Goal: Task Accomplishment & Management: Complete application form

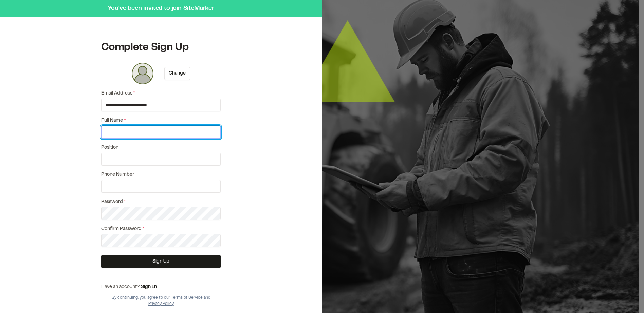
click at [134, 128] on input "Full Name *" at bounding box center [160, 132] width 119 height 13
type input "**********"
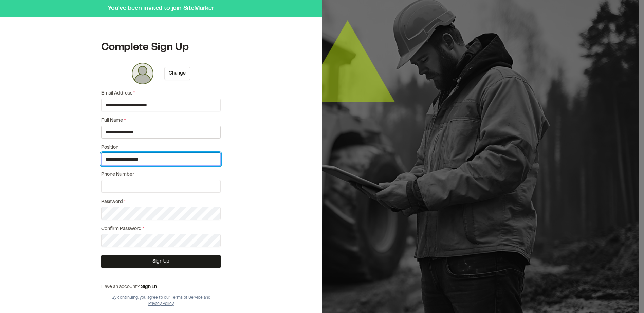
type input "**********"
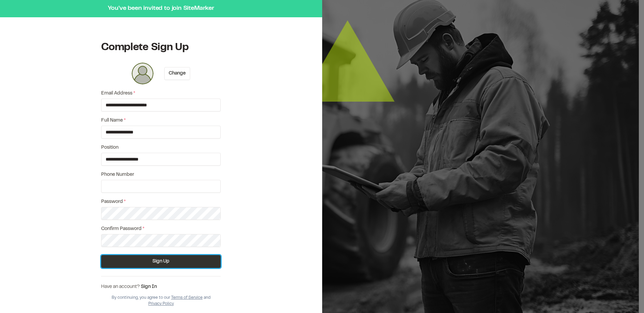
click at [162, 262] on button "Sign Up" at bounding box center [160, 261] width 119 height 13
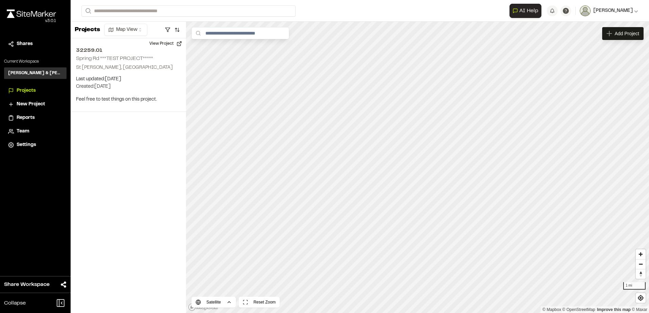
click at [631, 9] on span "[PERSON_NAME]" at bounding box center [612, 10] width 39 height 7
click at [427, 7] on form "Search" at bounding box center [295, 10] width 428 height 11
click at [27, 146] on span "Settings" at bounding box center [26, 144] width 19 height 7
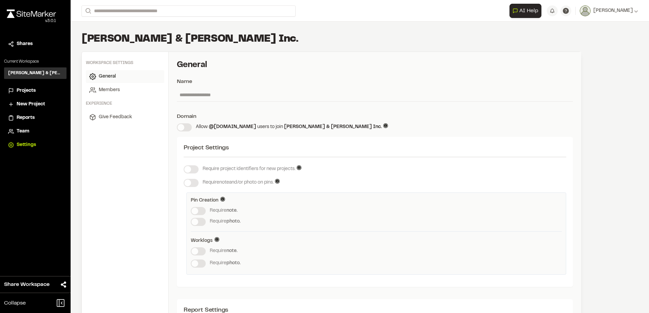
click at [23, 88] on span "Projects" at bounding box center [26, 90] width 19 height 7
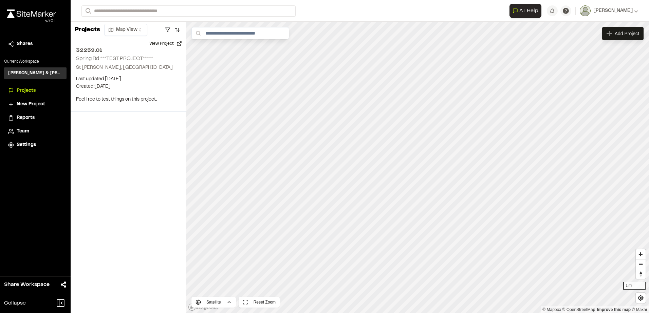
click at [21, 130] on span "Team" at bounding box center [23, 131] width 13 height 7
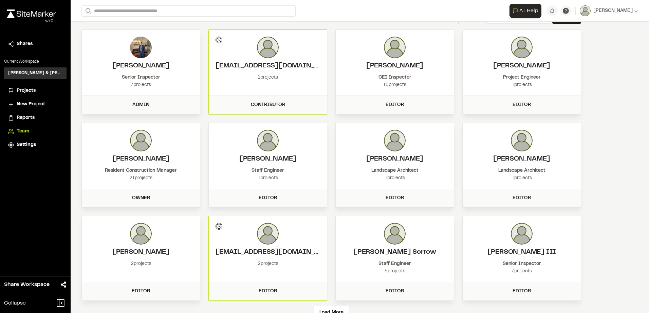
scroll to position [43, 0]
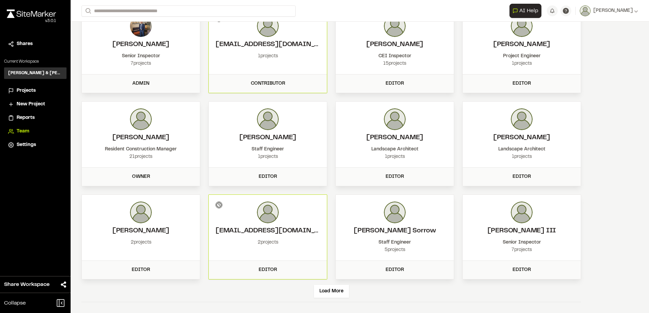
click at [26, 104] on span "New Project" at bounding box center [31, 104] width 28 height 7
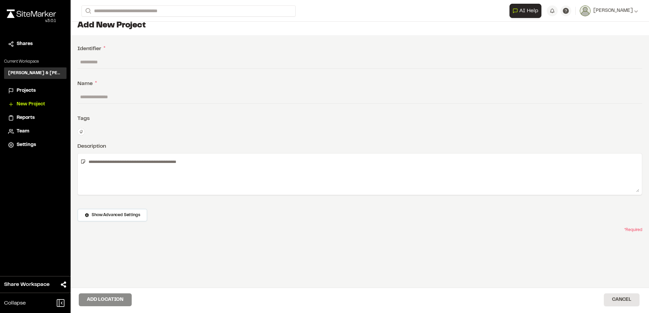
scroll to position [5, 0]
click at [109, 63] on input "text" at bounding box center [359, 62] width 564 height 13
click at [103, 58] on input "text" at bounding box center [359, 62] width 564 height 13
click at [119, 63] on input "text" at bounding box center [359, 62] width 564 height 13
type input "*"
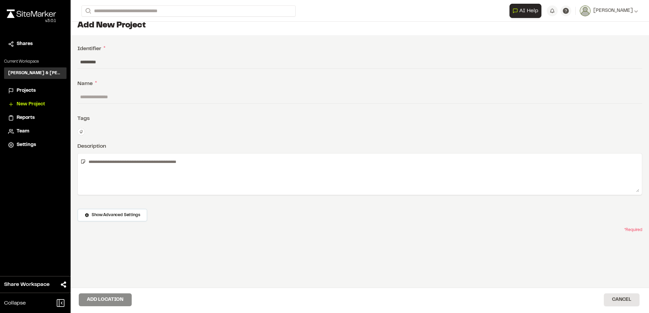
type input "*********"
click at [108, 100] on input "text" at bounding box center [359, 97] width 564 height 13
type input "**********"
click at [95, 161] on textarea at bounding box center [362, 174] width 553 height 36
click at [96, 159] on textarea at bounding box center [362, 174] width 553 height 36
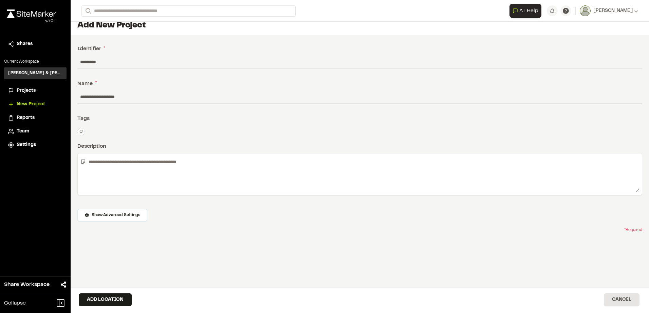
click at [123, 160] on textarea at bounding box center [362, 174] width 553 height 36
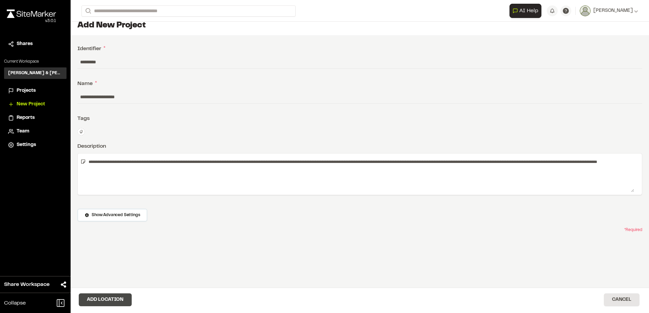
type textarea "**********"
click at [111, 297] on button "Add Location" at bounding box center [105, 300] width 53 height 13
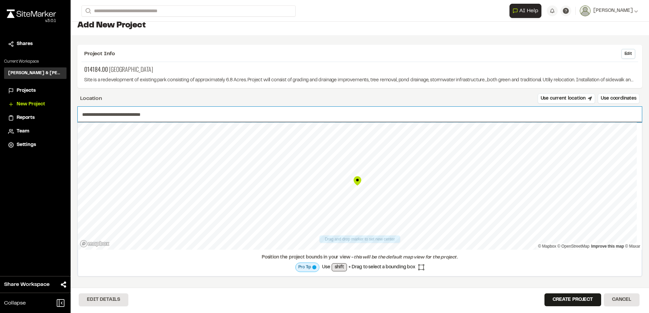
click at [108, 110] on input "**********" at bounding box center [360, 115] width 564 height 16
click at [108, 114] on input "**********" at bounding box center [360, 115] width 564 height 16
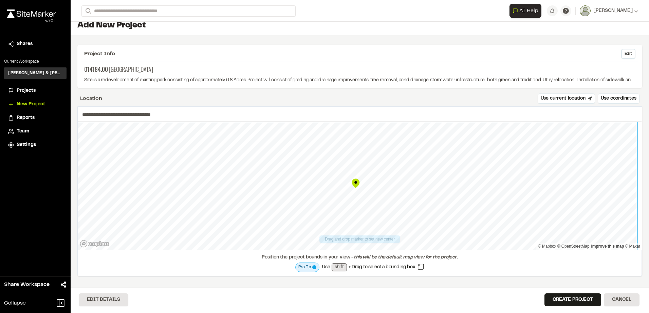
type input "**********"
click at [567, 300] on button "Create Project" at bounding box center [572, 300] width 57 height 13
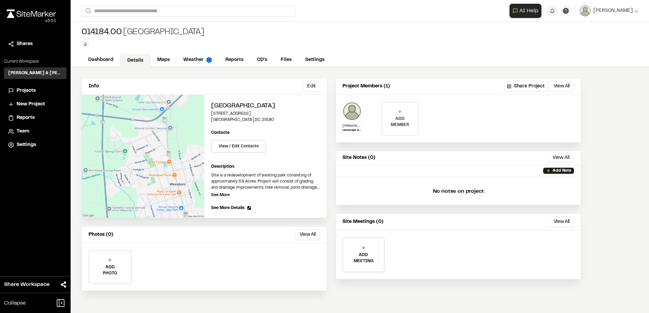
click at [396, 114] on div "ADD MEMBER" at bounding box center [400, 118] width 36 height 33
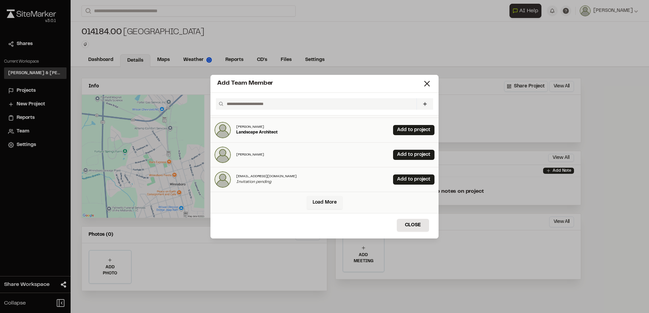
scroll to position [171, 0]
click at [415, 225] on button "Close" at bounding box center [413, 225] width 32 height 13
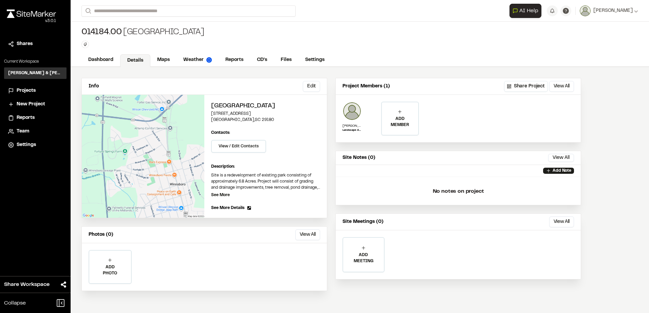
scroll to position [0, 0]
click at [523, 86] on button "Share Project" at bounding box center [526, 86] width 44 height 11
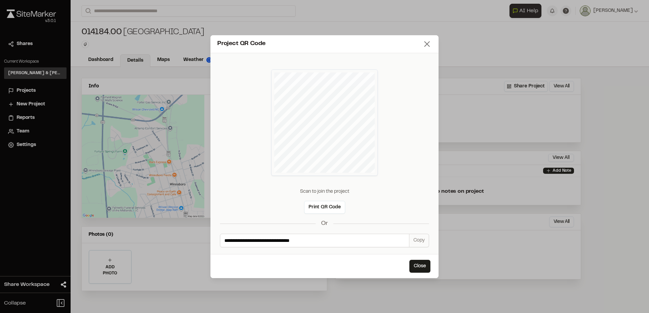
click at [427, 45] on line at bounding box center [426, 44] width 5 height 5
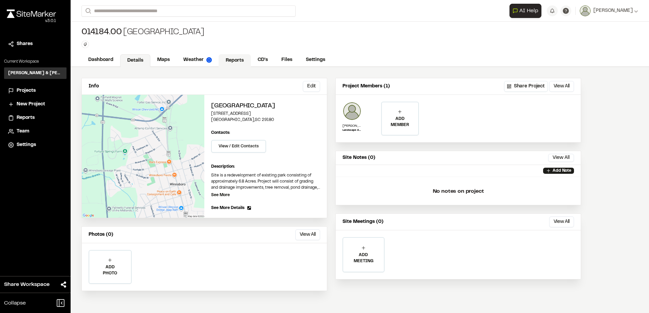
click at [232, 62] on link "Reports" at bounding box center [234, 60] width 32 height 13
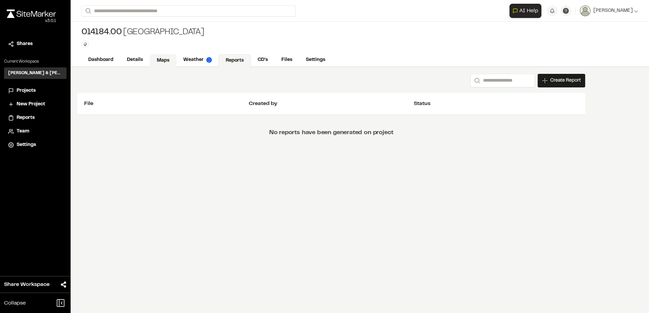
click at [158, 60] on link "Maps" at bounding box center [163, 60] width 27 height 13
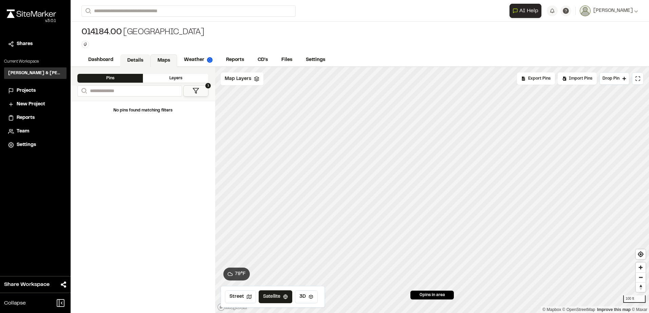
click at [139, 61] on link "Details" at bounding box center [135, 60] width 30 height 13
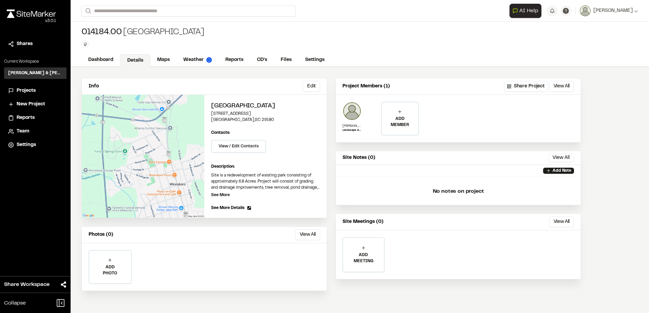
click at [369, 32] on div "014184.00 [GEOGRAPHIC_DATA] Type Enter or comma to add tag." at bounding box center [360, 38] width 578 height 32
click at [617, 11] on span "[PERSON_NAME]" at bounding box center [612, 10] width 39 height 7
click at [522, 35] on div "014184.00 [GEOGRAPHIC_DATA] Type Enter or comma to add tag." at bounding box center [360, 38] width 578 height 32
click at [103, 59] on link "Dashboard" at bounding box center [100, 60] width 39 height 13
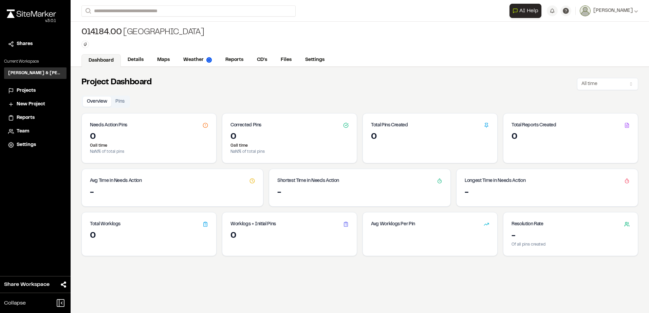
click at [100, 60] on link "Dashboard" at bounding box center [100, 60] width 39 height 13
click at [356, 35] on div "014184.00 [GEOGRAPHIC_DATA] Type Enter or comma to add tag." at bounding box center [360, 38] width 578 height 32
click at [135, 60] on link "Details" at bounding box center [136, 60] width 30 height 13
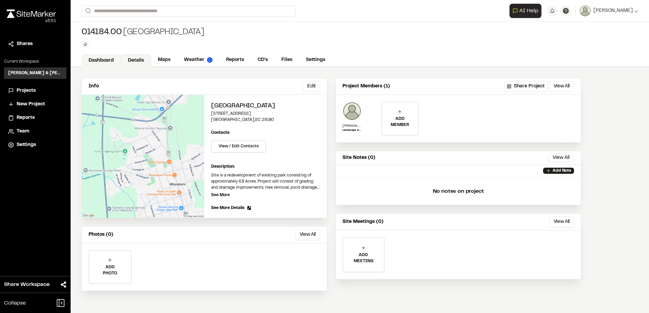
click at [101, 58] on link "Dashboard" at bounding box center [100, 60] width 39 height 13
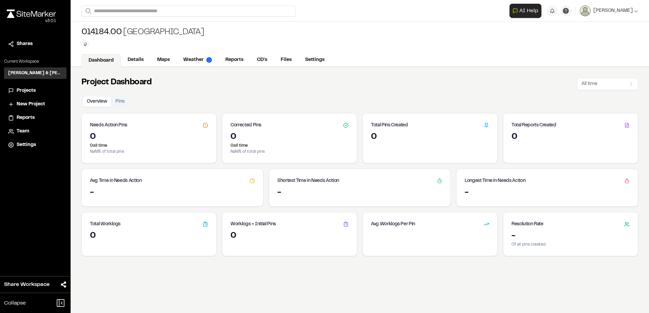
click at [381, 80] on div "Project Dashboard All time" at bounding box center [359, 82] width 556 height 15
click at [155, 141] on div "0" at bounding box center [149, 137] width 118 height 11
click at [311, 129] on div "Corrected Pins" at bounding box center [289, 123] width 134 height 18
click at [24, 118] on span "Reports" at bounding box center [26, 117] width 18 height 7
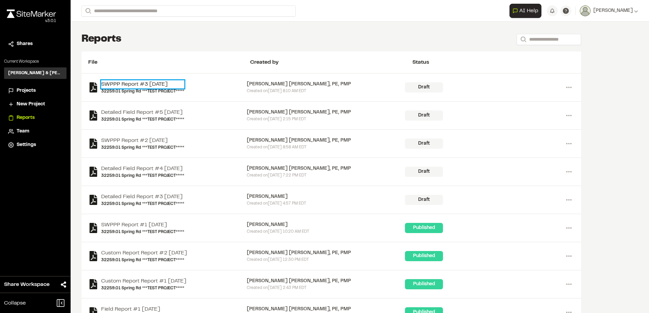
click at [164, 86] on link "SWPPP Report #3 [DATE]" at bounding box center [142, 84] width 83 height 8
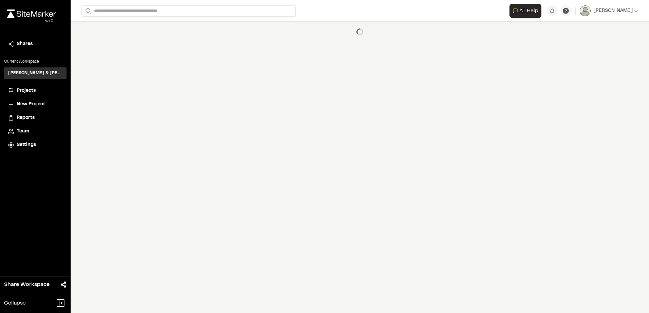
click at [164, 86] on div "**********" at bounding box center [360, 156] width 578 height 313
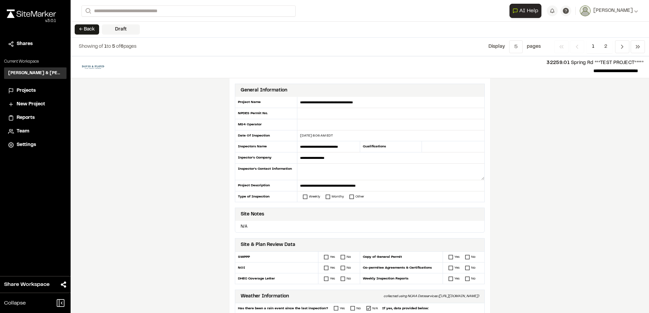
click at [24, 119] on span "Reports" at bounding box center [26, 117] width 18 height 7
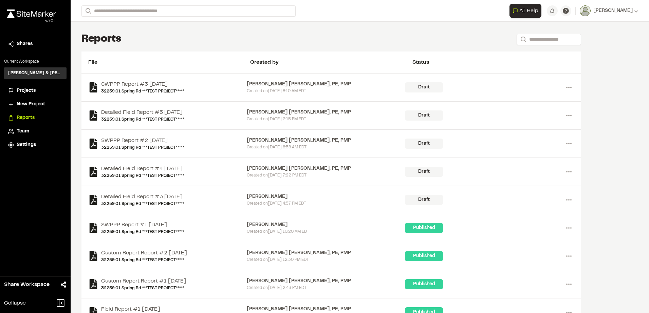
click at [26, 89] on span "Projects" at bounding box center [26, 90] width 19 height 7
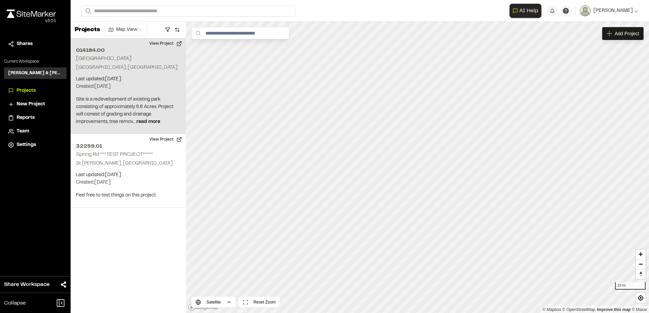
click at [114, 84] on p "Created: [DATE]" at bounding box center [128, 86] width 104 height 7
click at [168, 44] on button "View Project" at bounding box center [165, 43] width 41 height 11
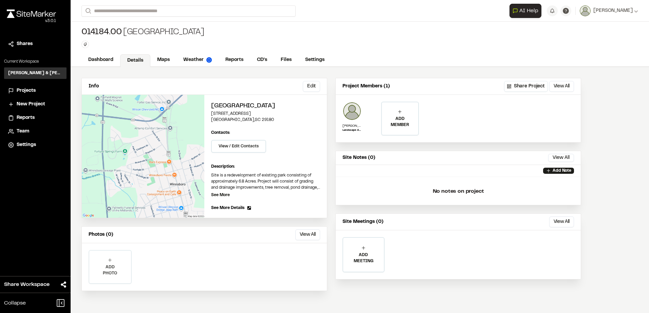
click at [109, 264] on div "ADD PHOTO" at bounding box center [110, 267] width 42 height 33
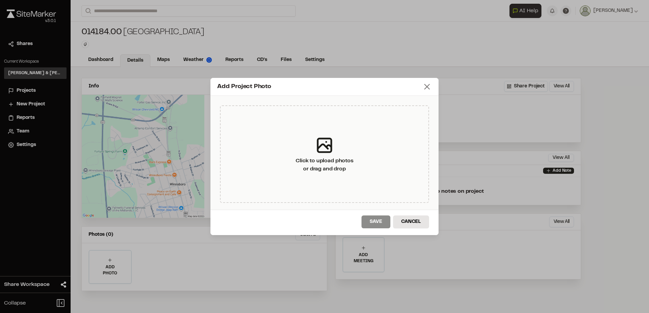
click at [425, 87] on icon at bounding box center [426, 86] width 9 height 9
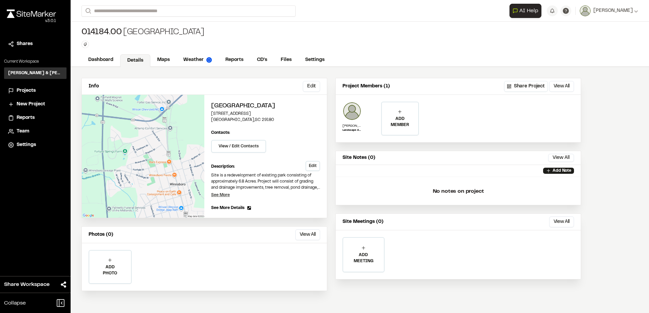
click at [222, 195] on p "See More" at bounding box center [220, 195] width 19 height 6
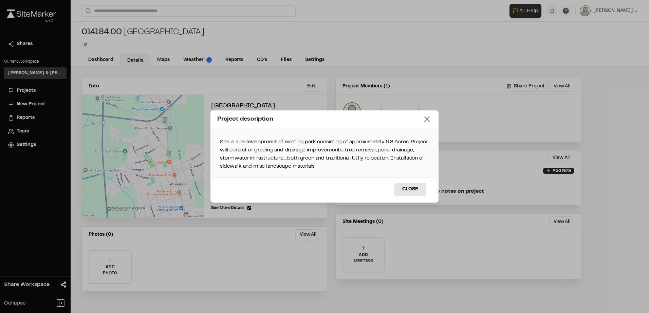
click at [427, 120] on line at bounding box center [426, 119] width 5 height 5
